Goal: Check status: Check status

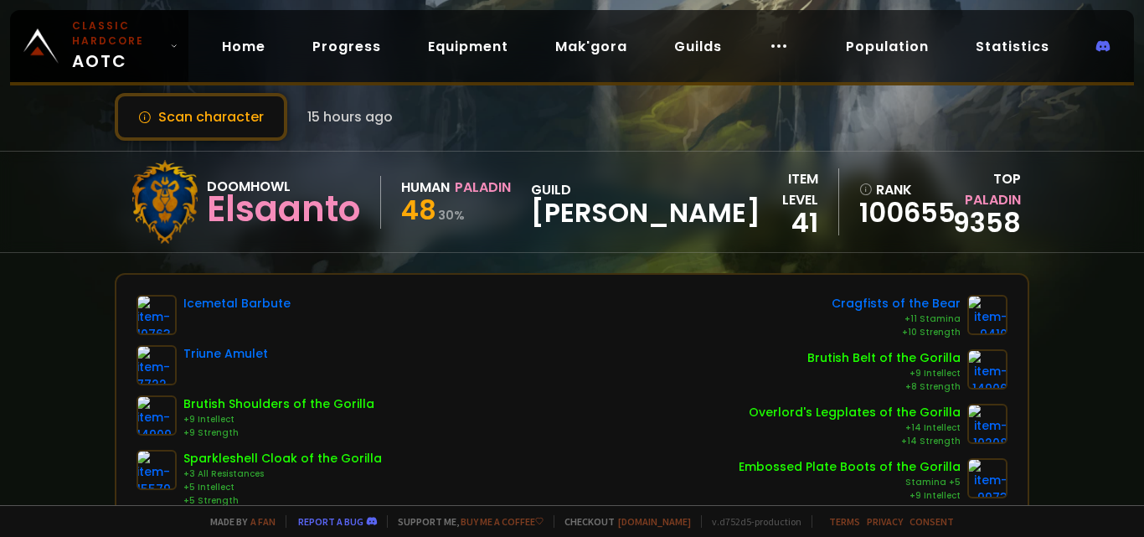
scroll to position [23, 0]
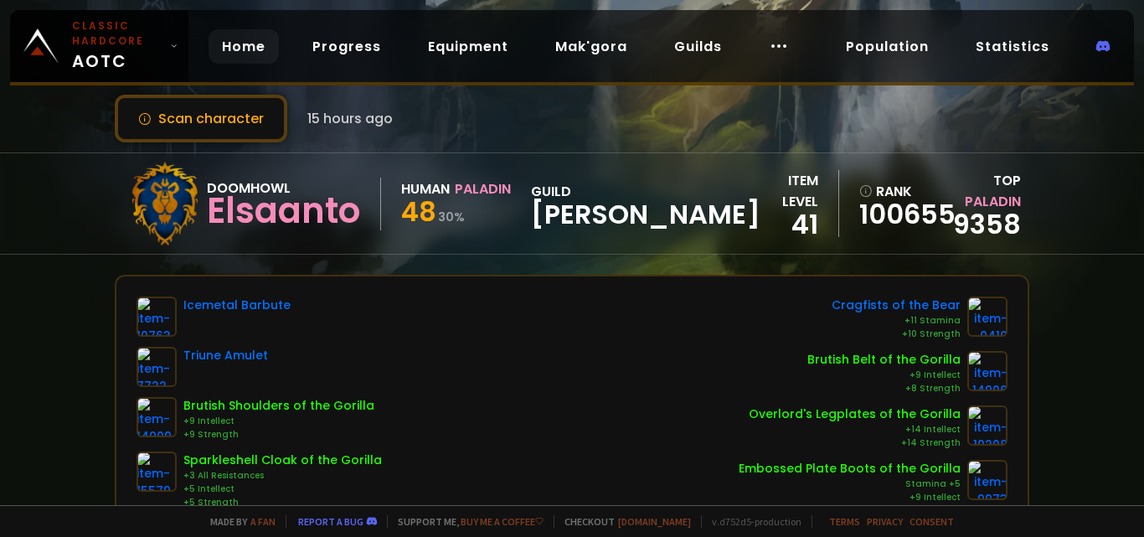
click at [243, 43] on link "Home" at bounding box center [243, 46] width 70 height 34
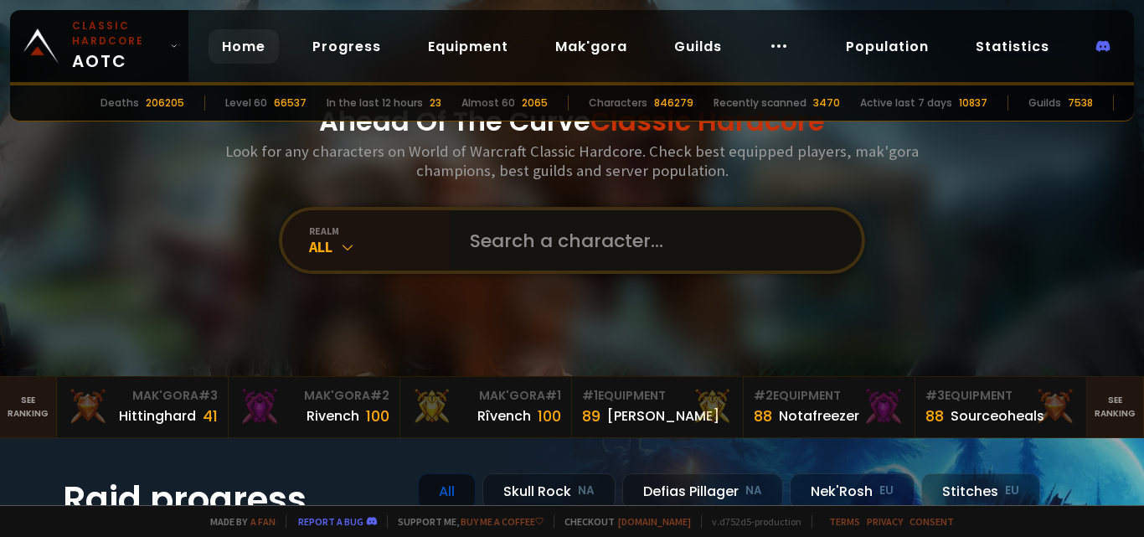
click at [558, 245] on input "text" at bounding box center [651, 240] width 382 height 60
type input "holypadre"
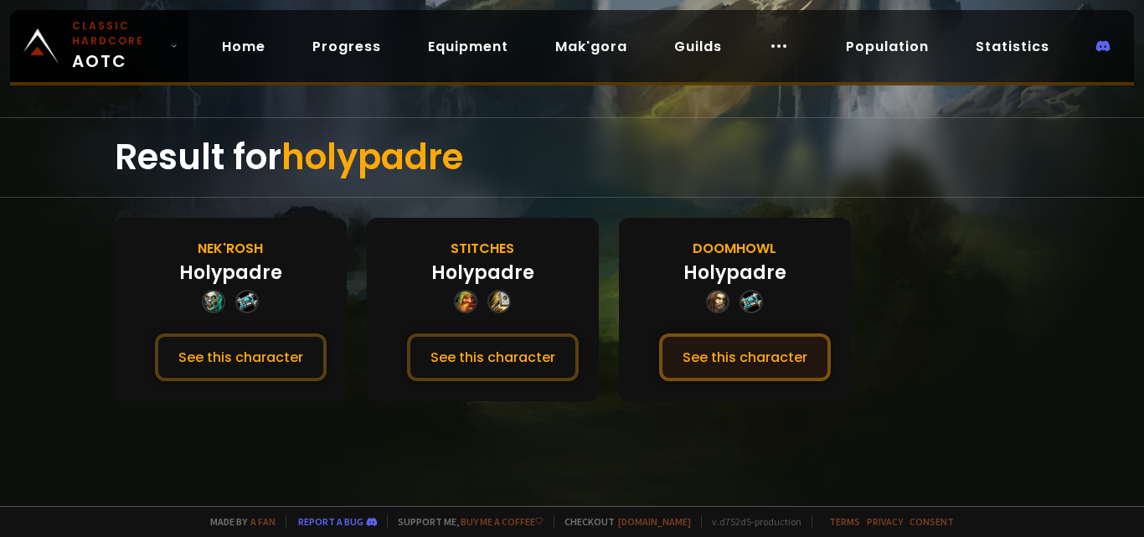
click at [681, 350] on button "See this character" at bounding box center [745, 357] width 172 height 48
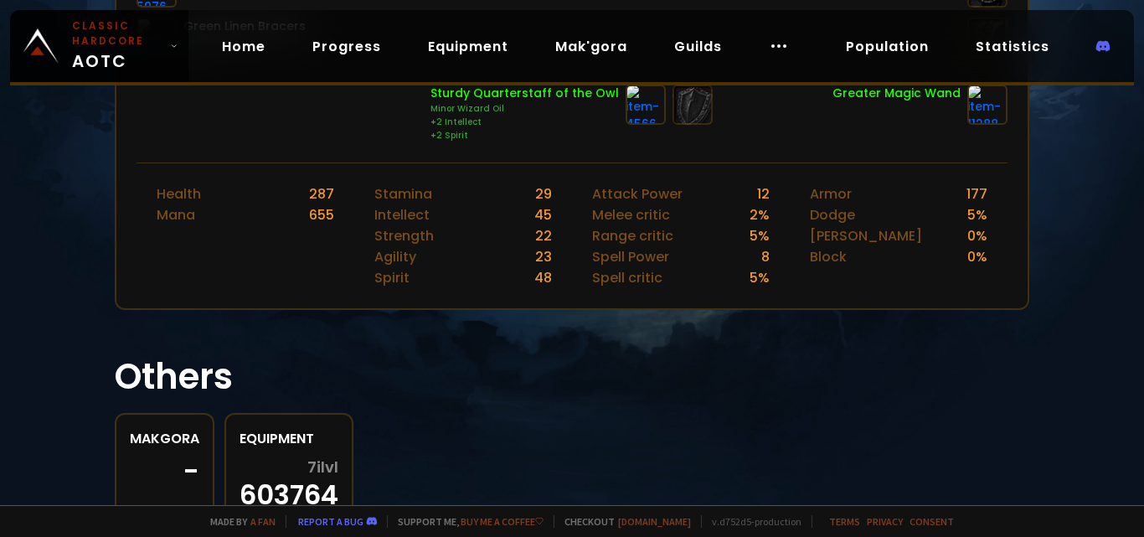
scroll to position [529, 0]
